Goal: Information Seeking & Learning: Learn about a topic

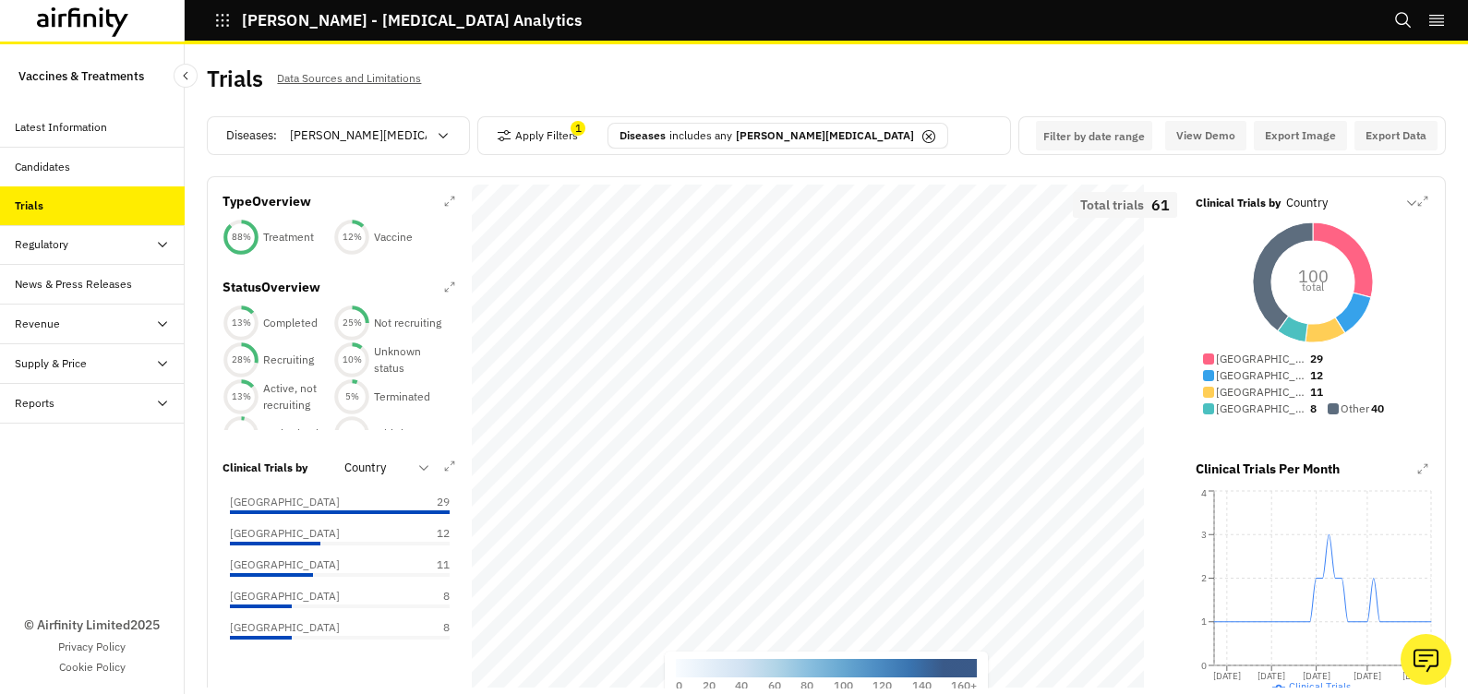
scroll to position [12, 0]
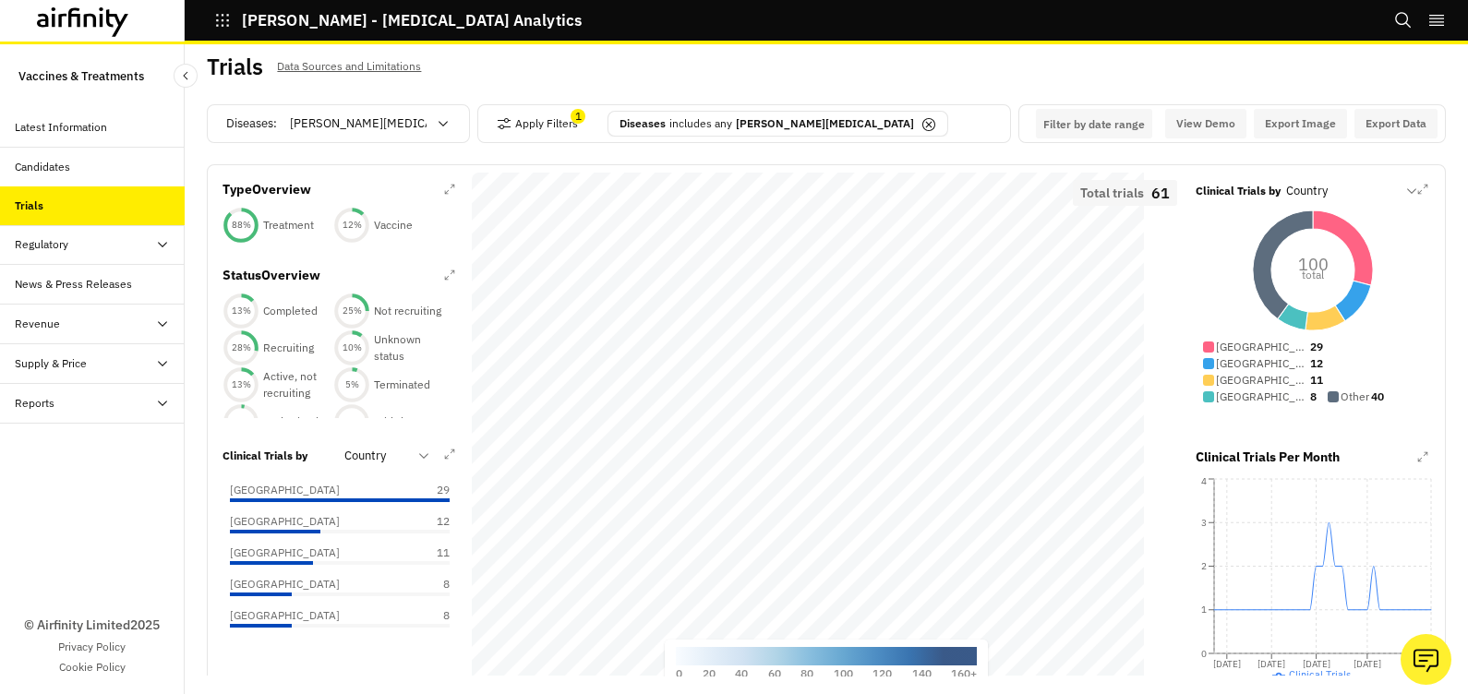
click at [222, 22] on icon "button" at bounding box center [222, 20] width 17 height 17
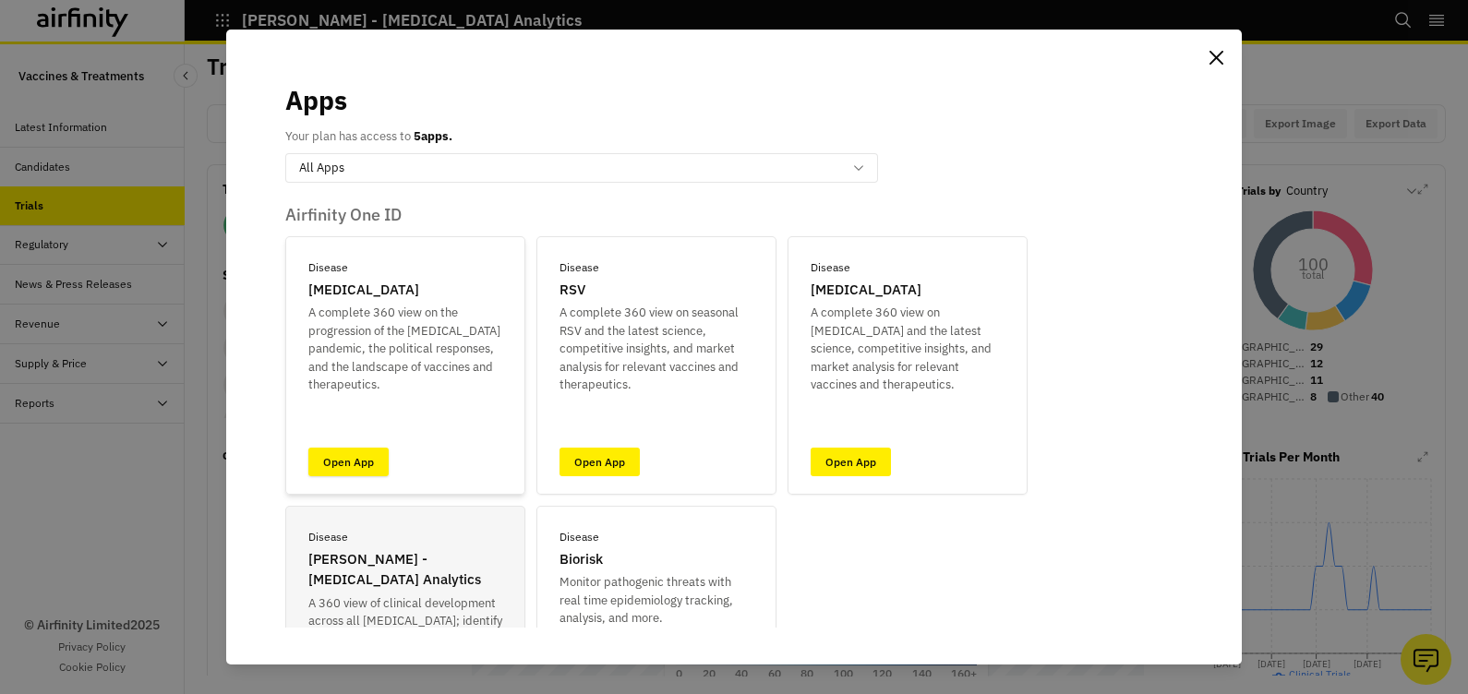
click at [355, 466] on link "Open App" at bounding box center [348, 462] width 80 height 29
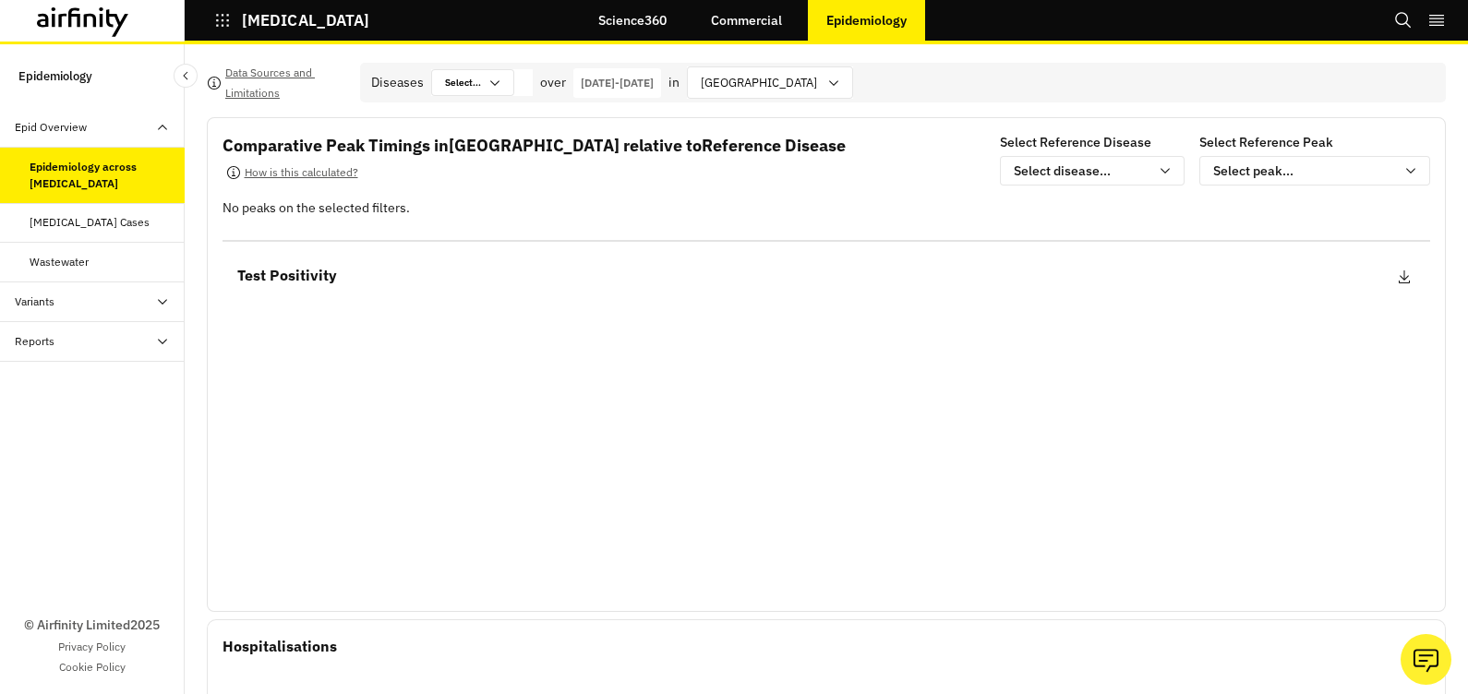
click at [163, 295] on icon at bounding box center [162, 301] width 15 height 15
click at [96, 383] on div "Variant Prevalence" at bounding box center [76, 381] width 92 height 17
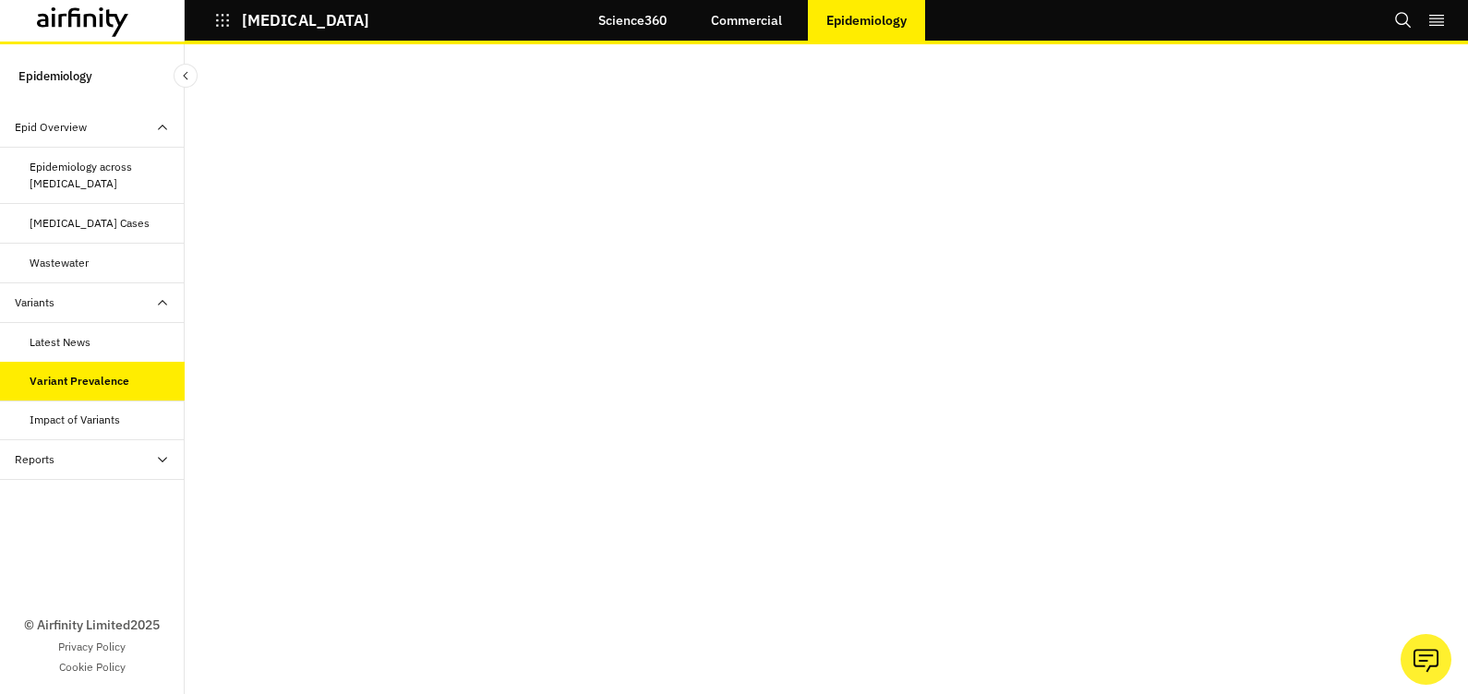
scroll to position [234, 0]
click at [77, 421] on div "Impact of Variants" at bounding box center [75, 420] width 90 height 17
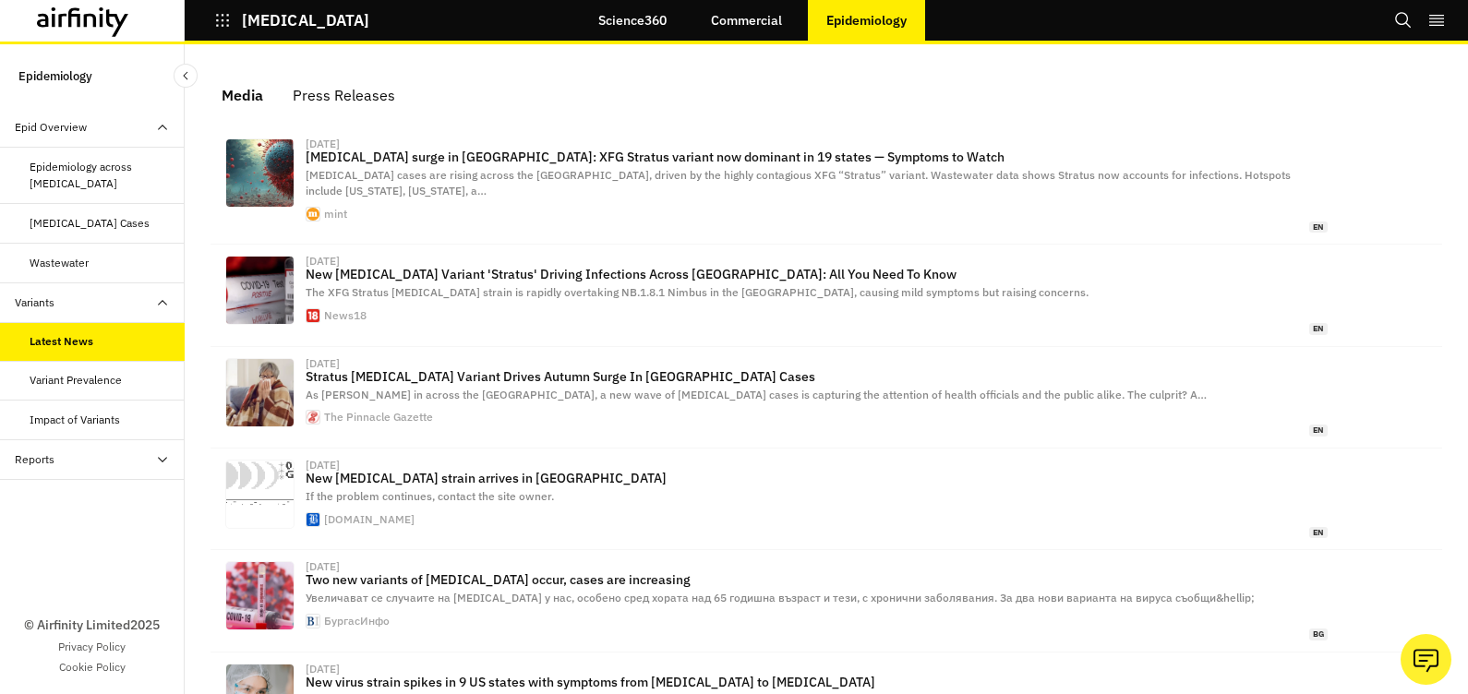
click at [66, 330] on div "Latest News" at bounding box center [92, 342] width 185 height 40
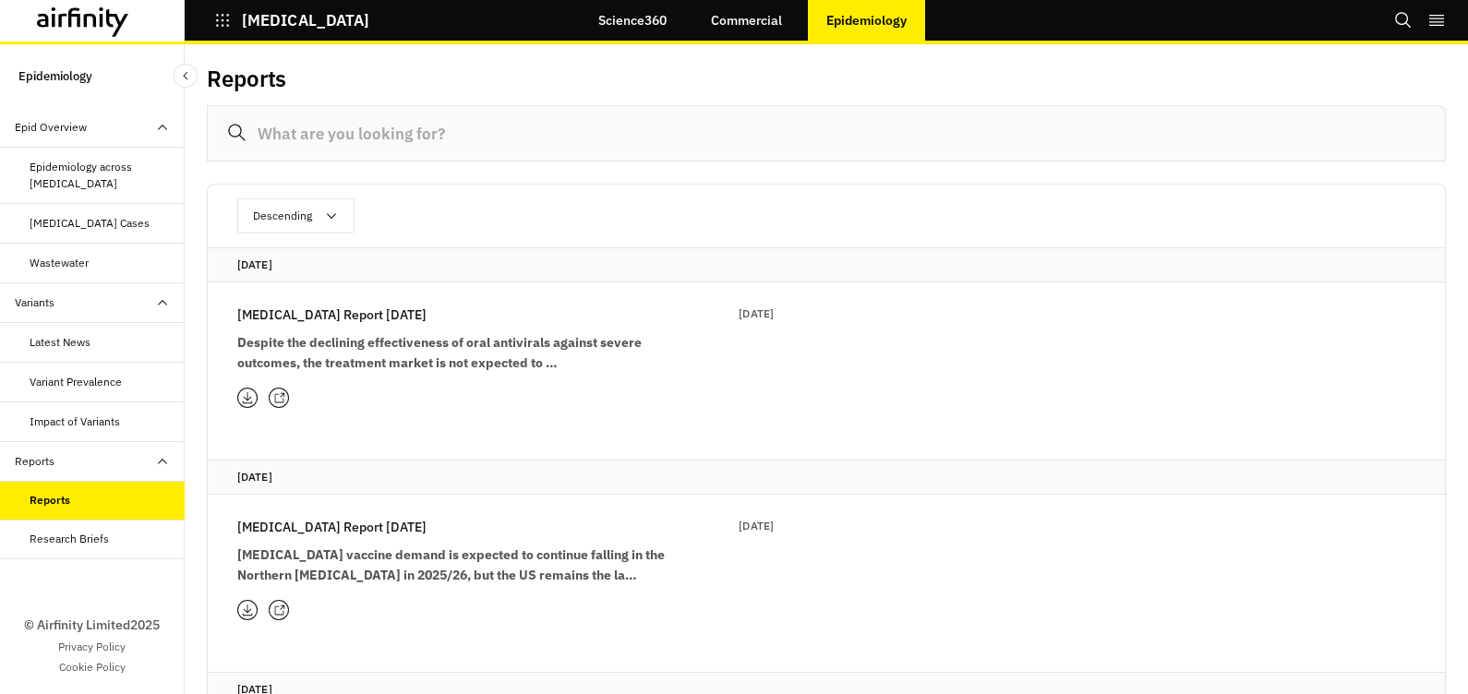
click at [60, 540] on div "Research Briefs" at bounding box center [69, 539] width 79 height 17
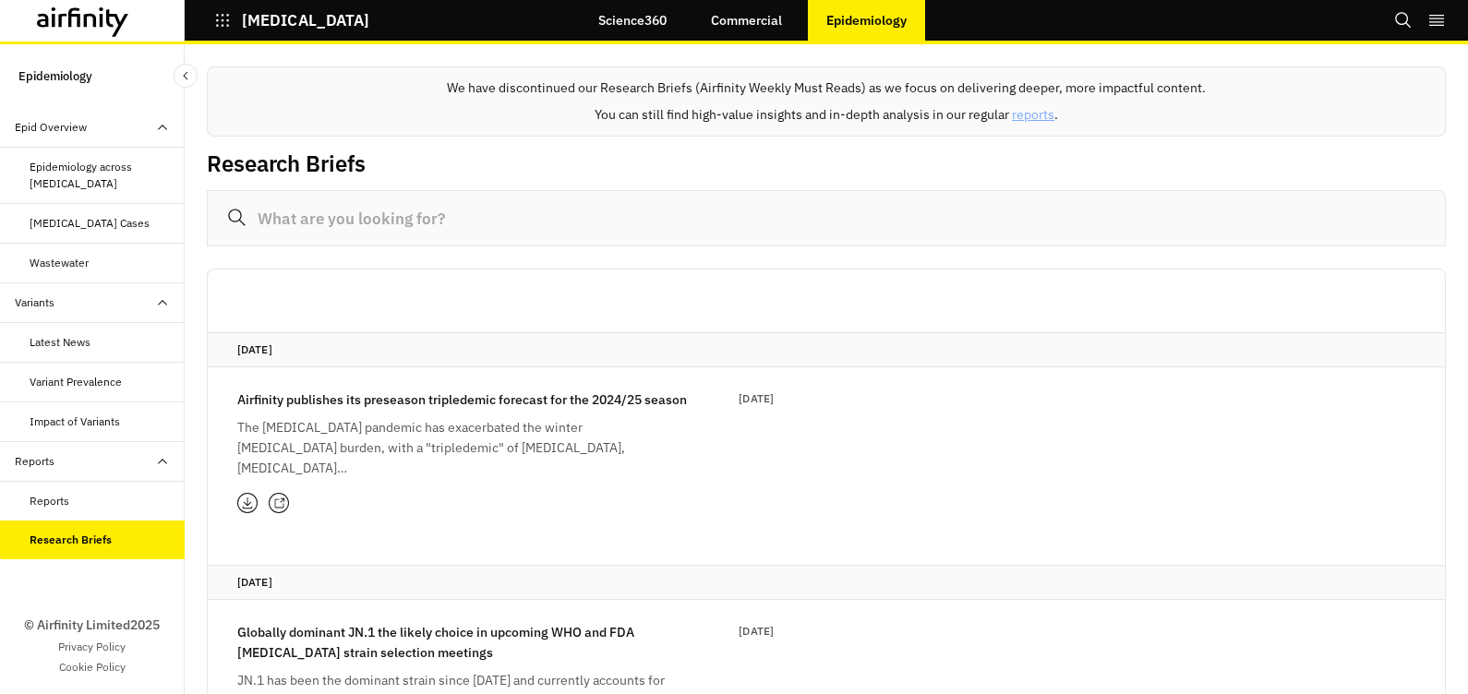
click at [41, 496] on div "Reports" at bounding box center [50, 501] width 40 height 17
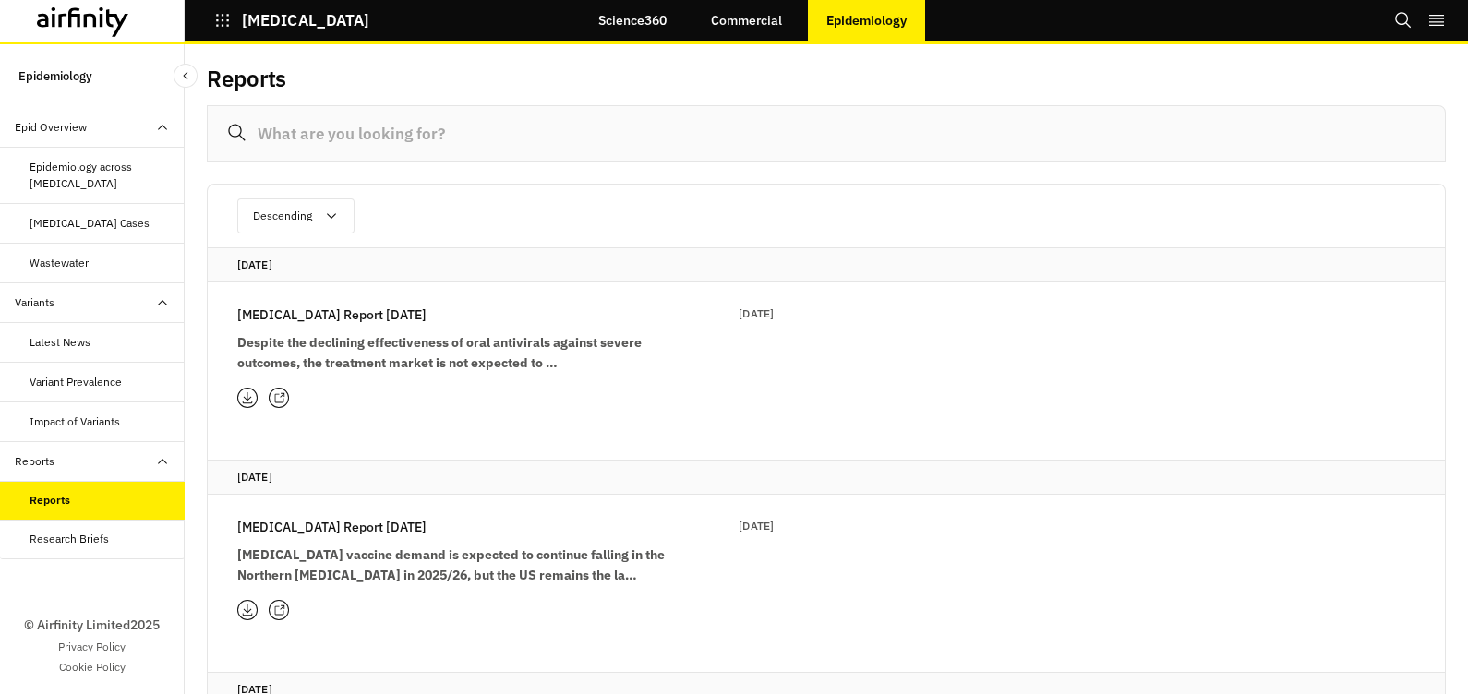
click at [83, 219] on div "[MEDICAL_DATA] Cases" at bounding box center [90, 223] width 120 height 17
